Goal: Information Seeking & Learning: Learn about a topic

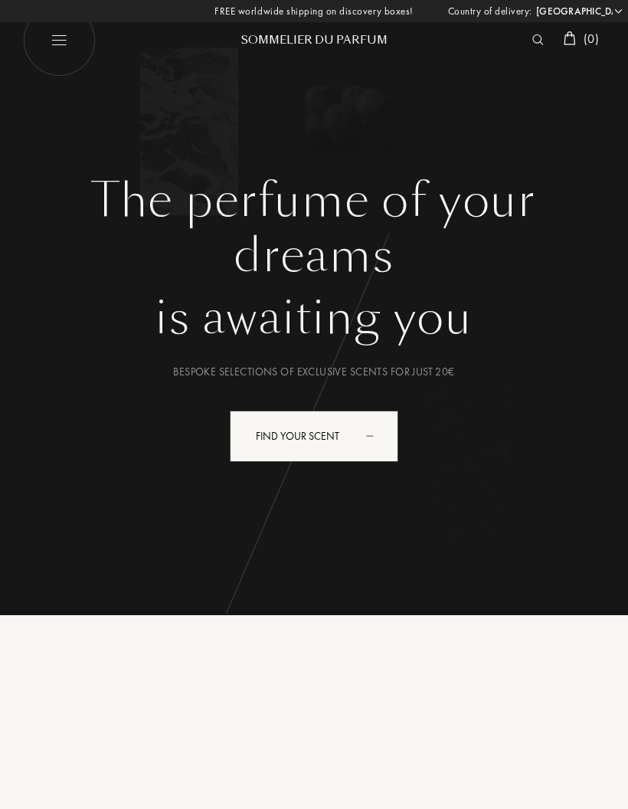
select select "BE"
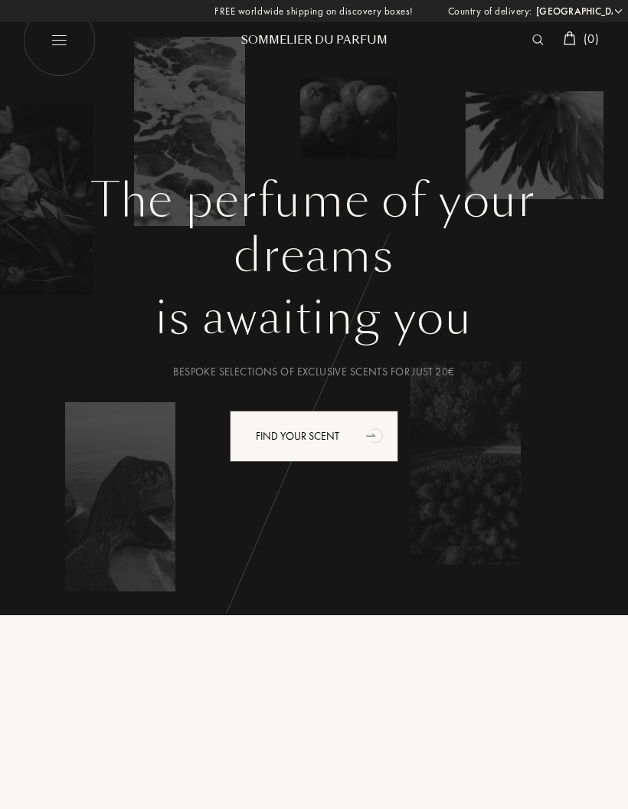
click at [74, 37] on img at bounding box center [59, 40] width 73 height 73
select select "BE"
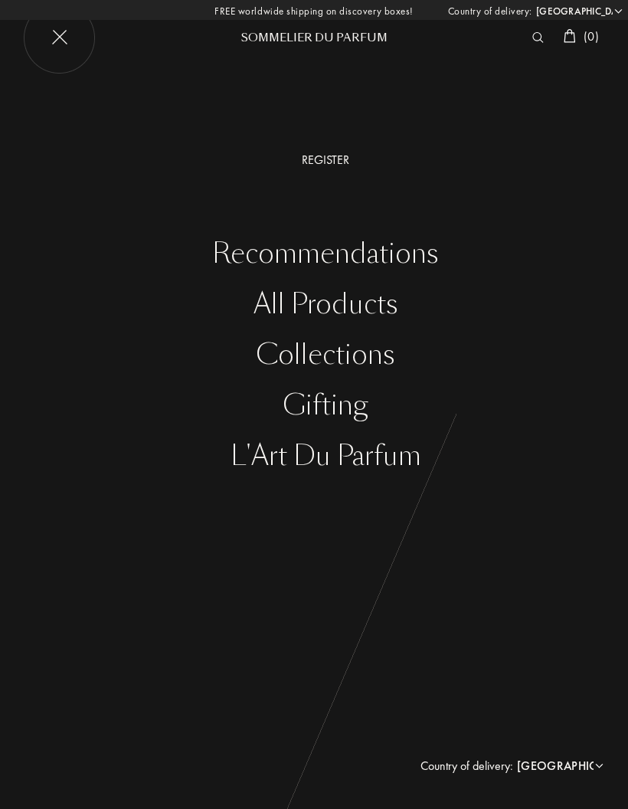
click at [387, 455] on div "L'Art du Parfum" at bounding box center [325, 455] width 605 height 31
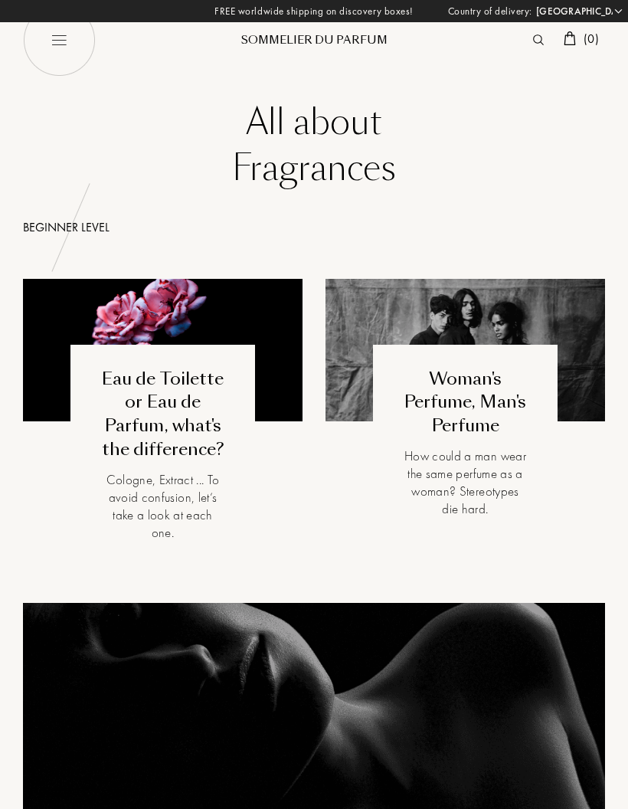
select select "BE"
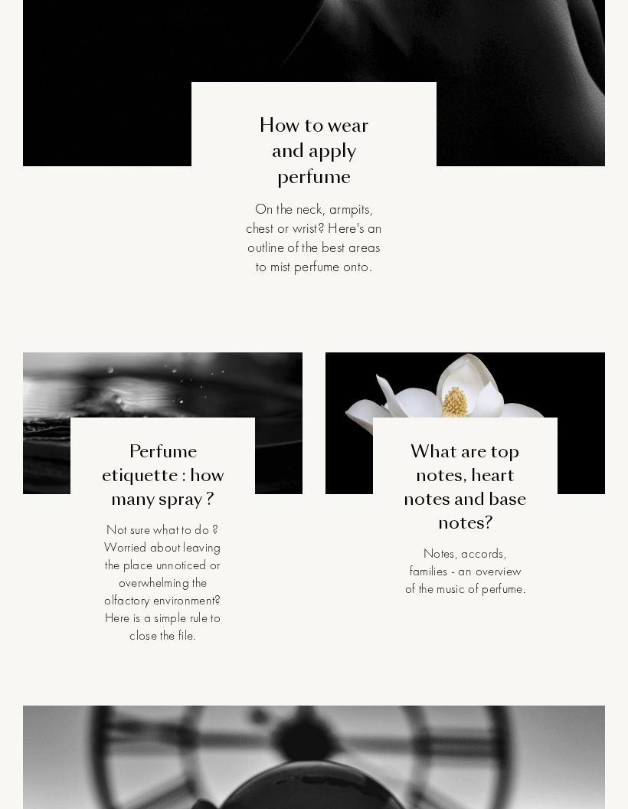
scroll to position [727, 0]
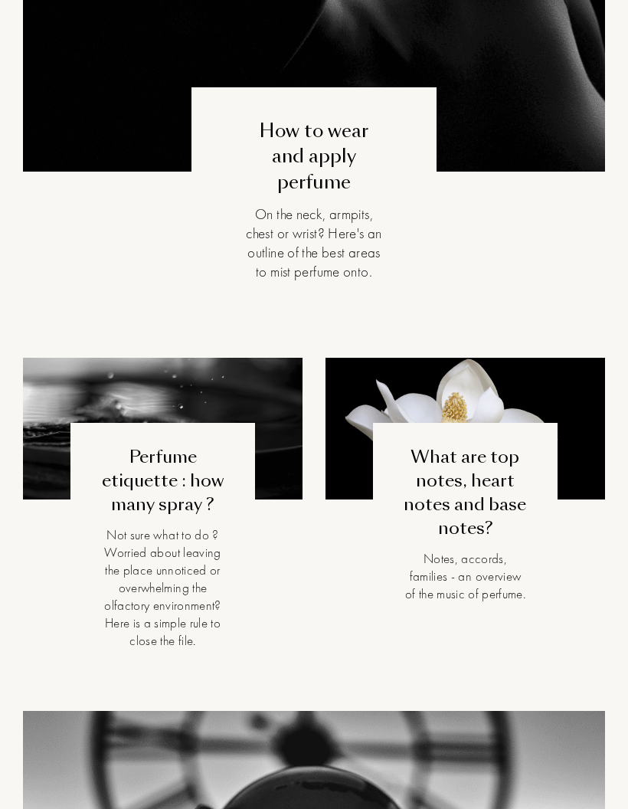
click at [290, 165] on div "How to wear and apply perfume" at bounding box center [313, 156] width 137 height 77
click at [145, 502] on div "Perfume etiquette : how many spray ?" at bounding box center [162, 481] width 123 height 70
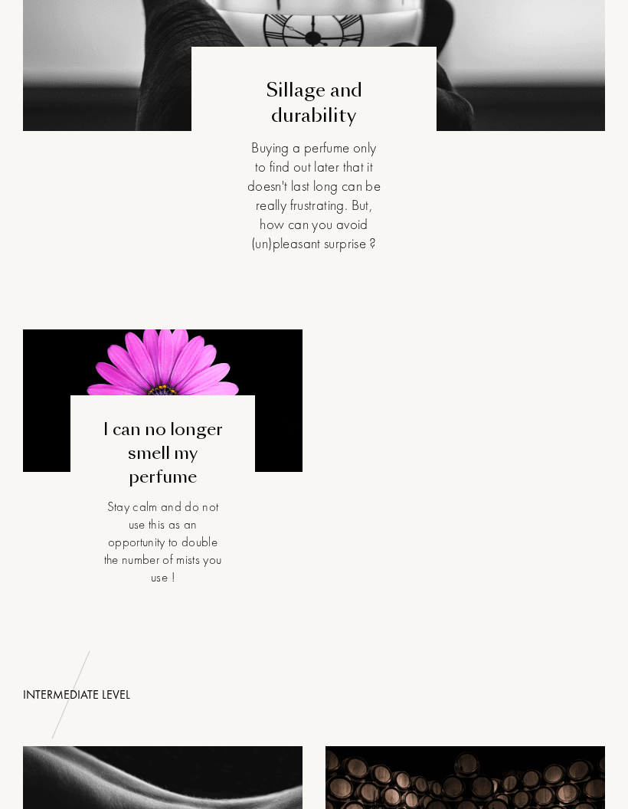
scroll to position [1603, 0]
click at [144, 489] on div "I can no longer smell my perfume" at bounding box center [162, 453] width 123 height 70
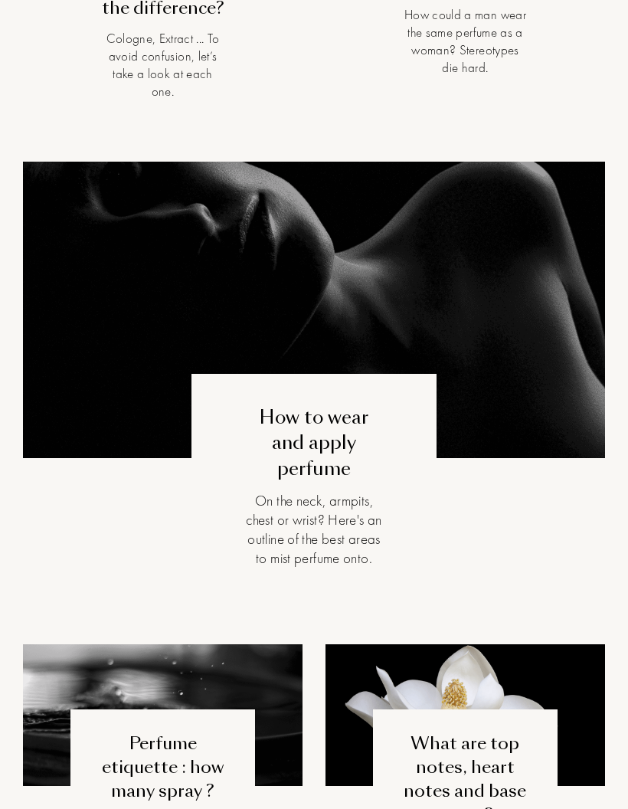
scroll to position [438, 0]
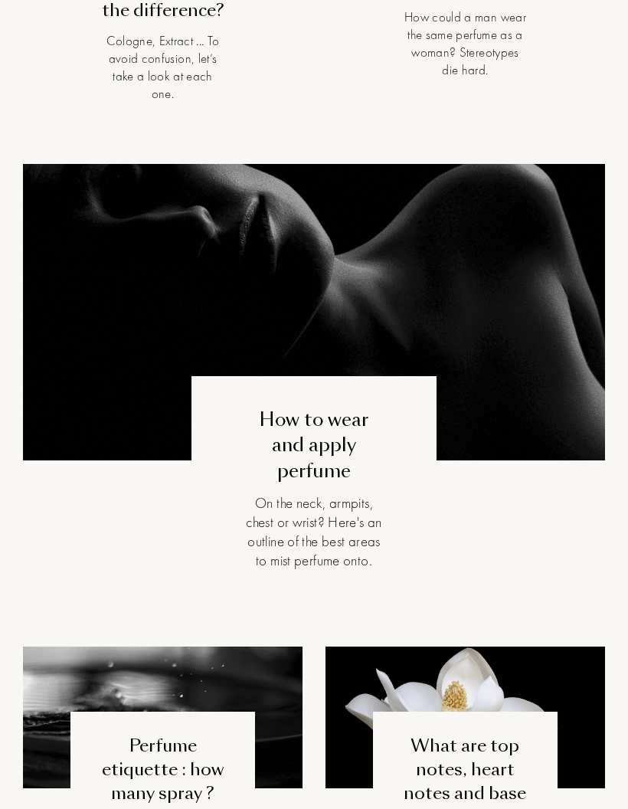
click at [278, 547] on div "On the neck, armpits, chest or wrist? Here's an outline of the best areas to mi…" at bounding box center [313, 532] width 137 height 77
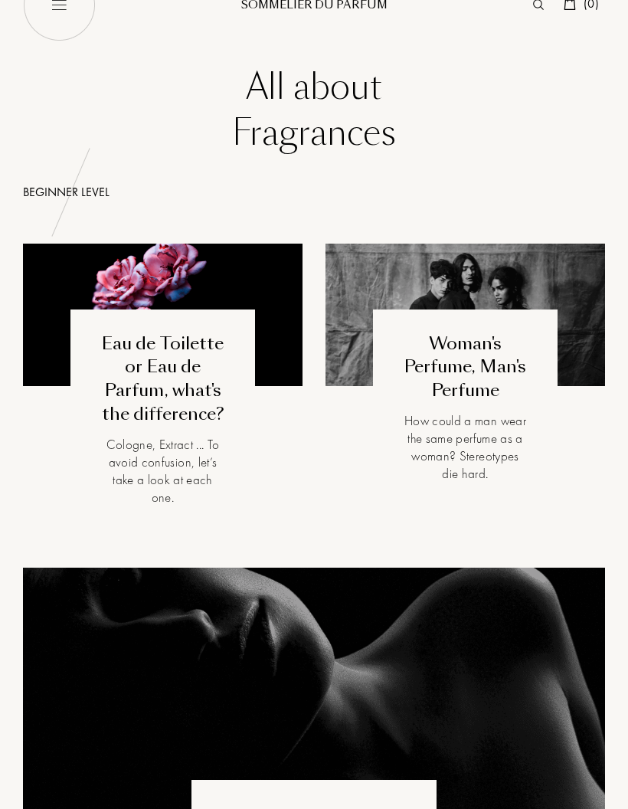
scroll to position [0, 0]
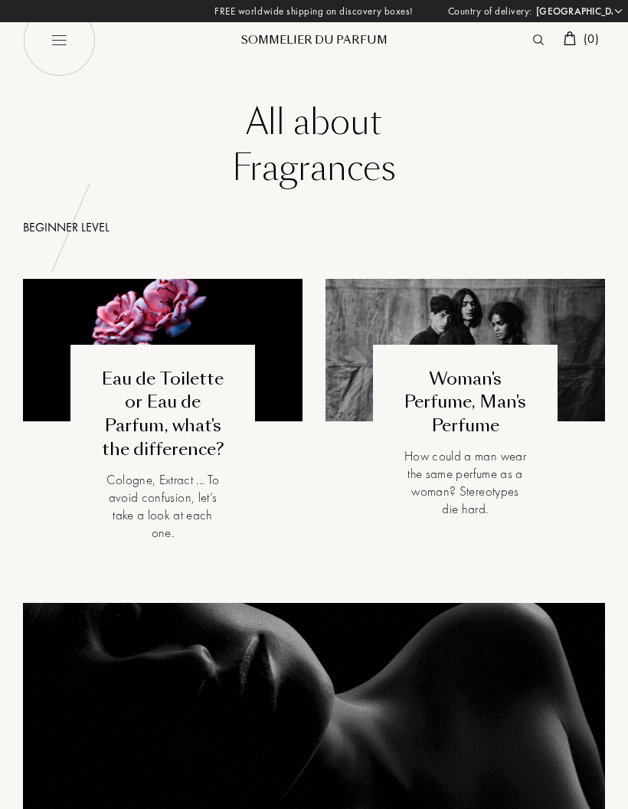
click at [53, 223] on div "Beginner level" at bounding box center [314, 227] width 582 height 18
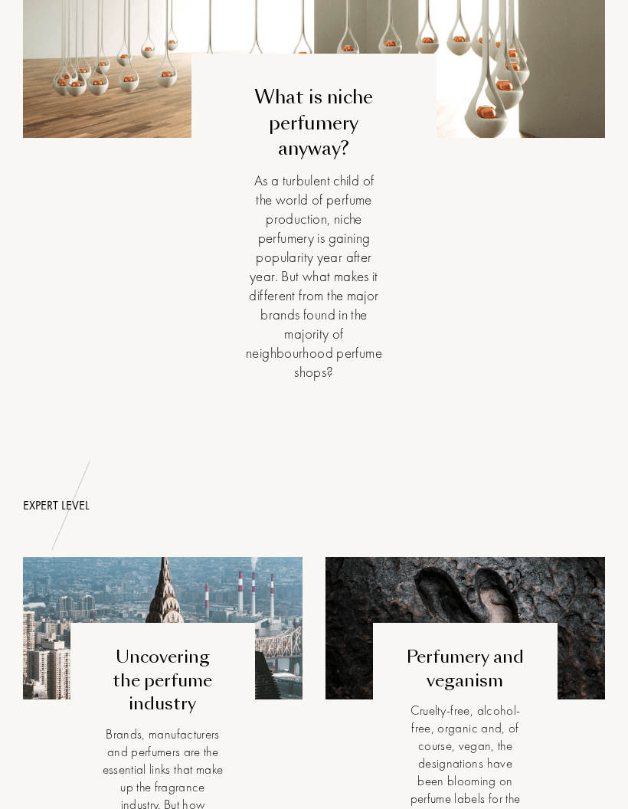
scroll to position [3626, 0]
